Goal: Task Accomplishment & Management: Use online tool/utility

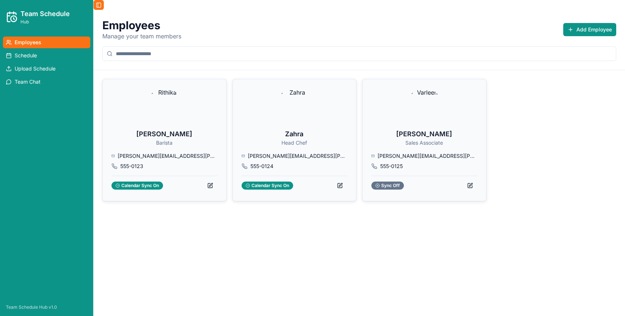
click at [100, 8] on button "Toggle Sidebar" at bounding box center [99, 5] width 10 height 10
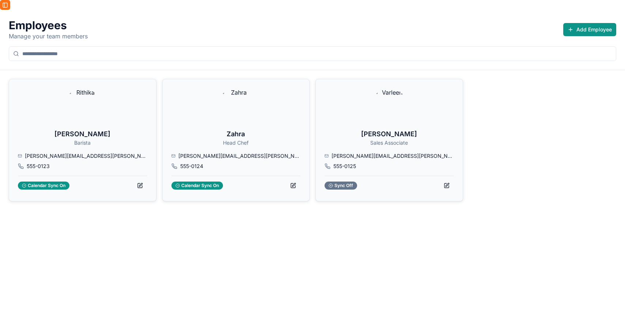
click at [6, 3] on button "Toggle Sidebar" at bounding box center [5, 5] width 10 height 10
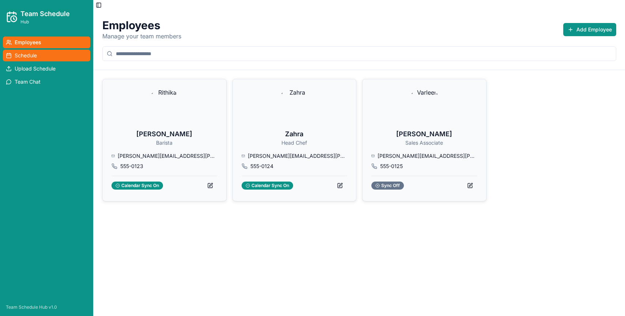
click at [31, 53] on span "Schedule" at bounding box center [26, 55] width 22 height 7
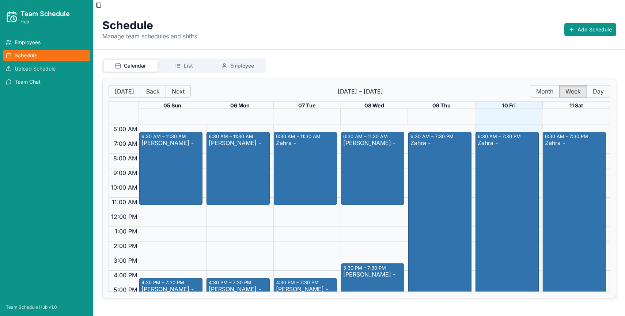
scroll to position [83, 0]
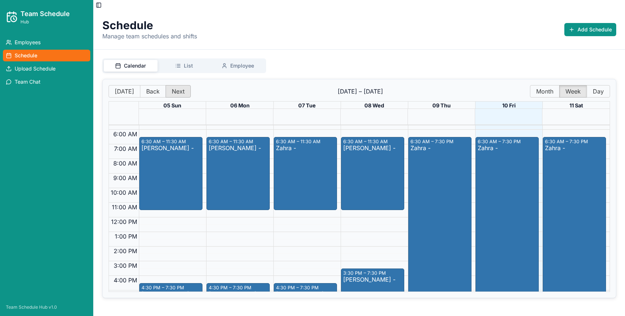
click at [168, 91] on button "Next" at bounding box center [178, 91] width 25 height 12
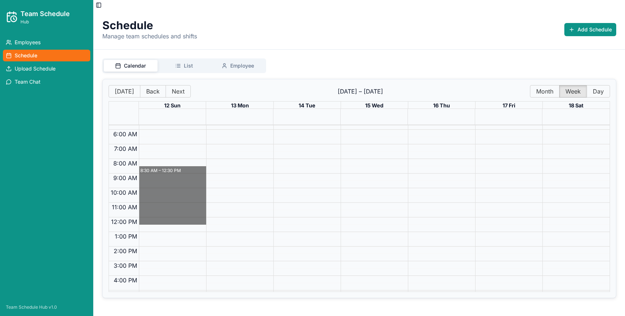
drag, startPoint x: 168, startPoint y: 156, endPoint x: 160, endPoint y: 219, distance: 63.3
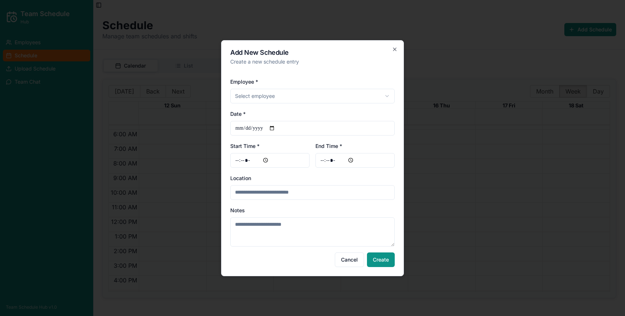
click at [285, 94] on body "**********" at bounding box center [312, 158] width 625 height 316
click at [240, 154] on input "Start Time *" at bounding box center [269, 160] width 79 height 15
click at [378, 266] on button "Create" at bounding box center [381, 260] width 28 height 15
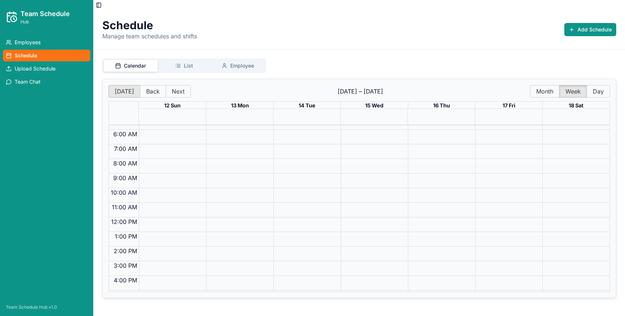
click at [133, 88] on button "Today" at bounding box center [125, 91] width 32 height 12
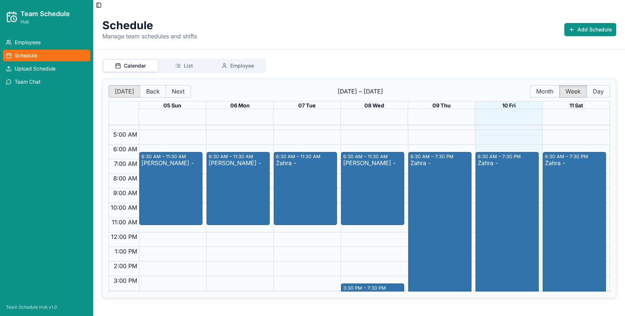
scroll to position [64, 0]
